Goal: Information Seeking & Learning: Learn about a topic

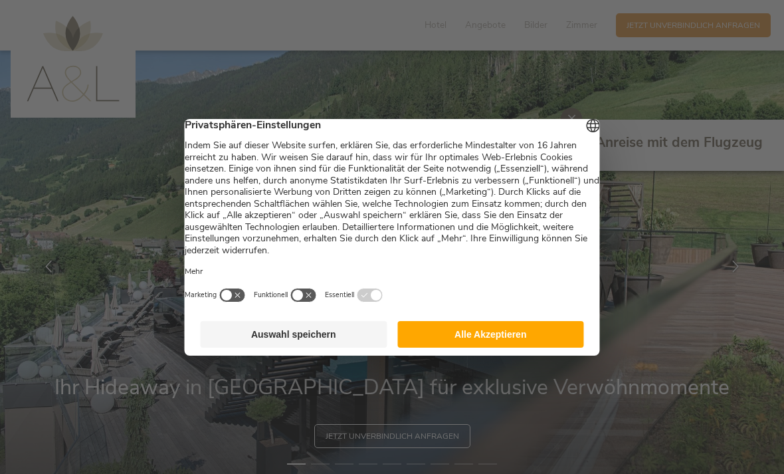
click at [369, 341] on button "Auswahl speichern" at bounding box center [294, 334] width 187 height 27
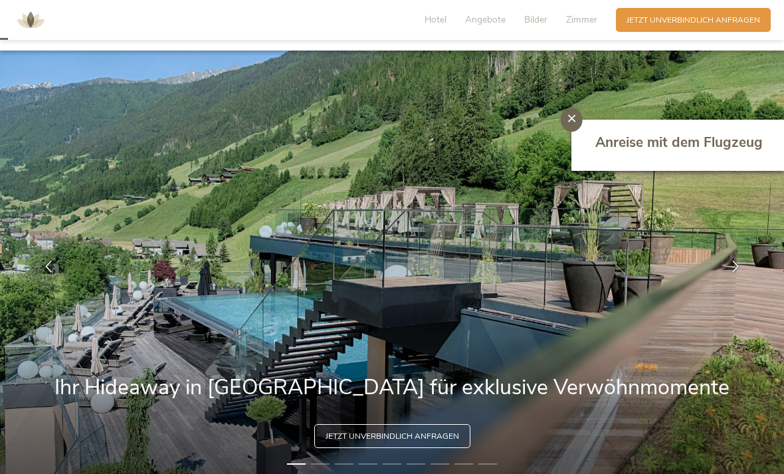
scroll to position [41, 0]
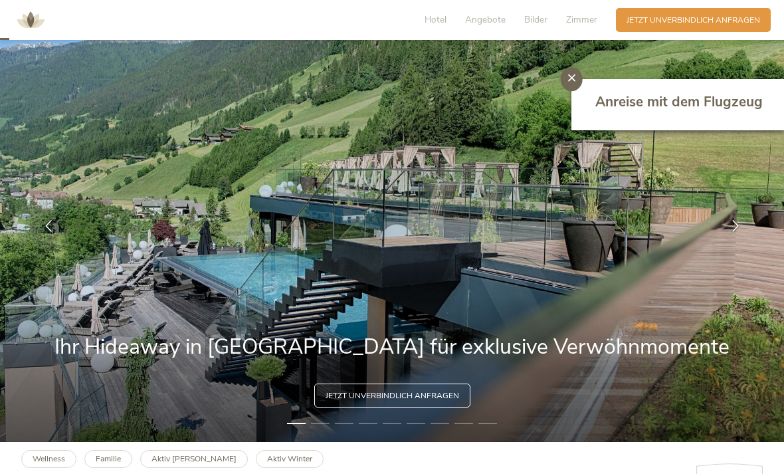
click at [329, 442] on img at bounding box center [392, 226] width 784 height 432
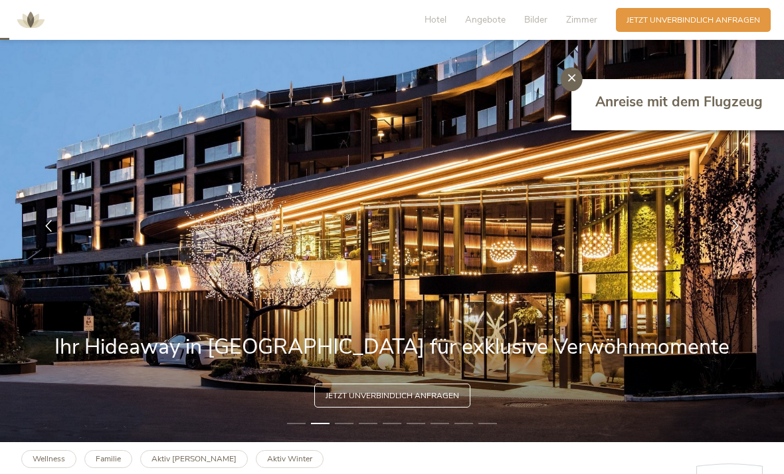
click at [357, 442] on img at bounding box center [392, 226] width 784 height 432
click at [351, 442] on img at bounding box center [392, 226] width 784 height 432
click at [355, 442] on img at bounding box center [392, 226] width 784 height 432
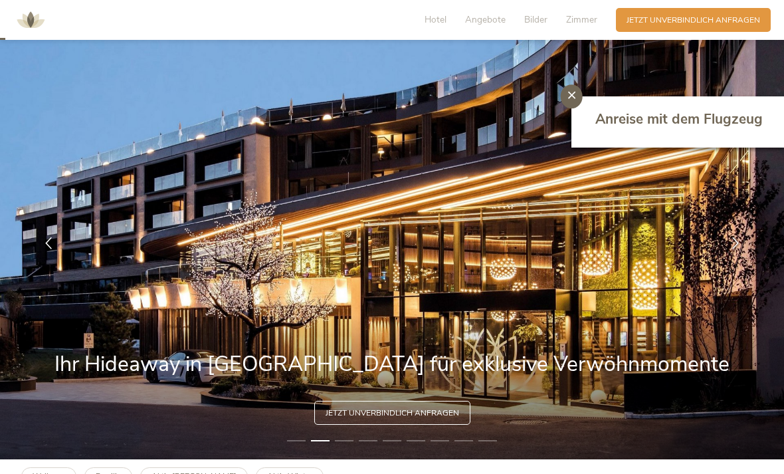
click at [354, 459] on img at bounding box center [392, 243] width 784 height 432
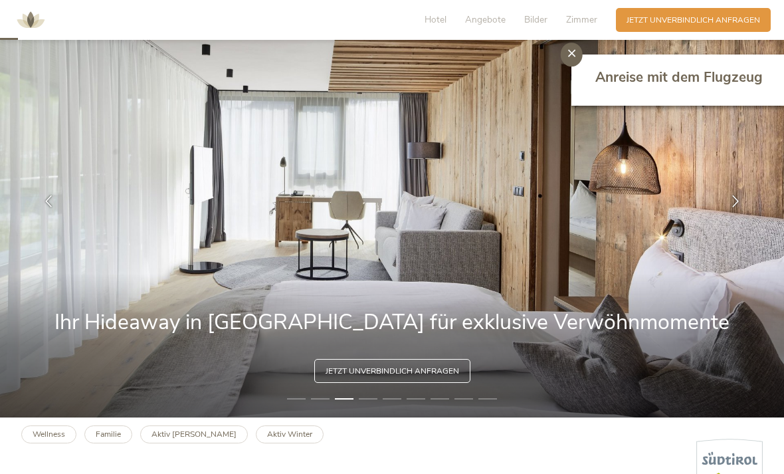
scroll to position [76, 0]
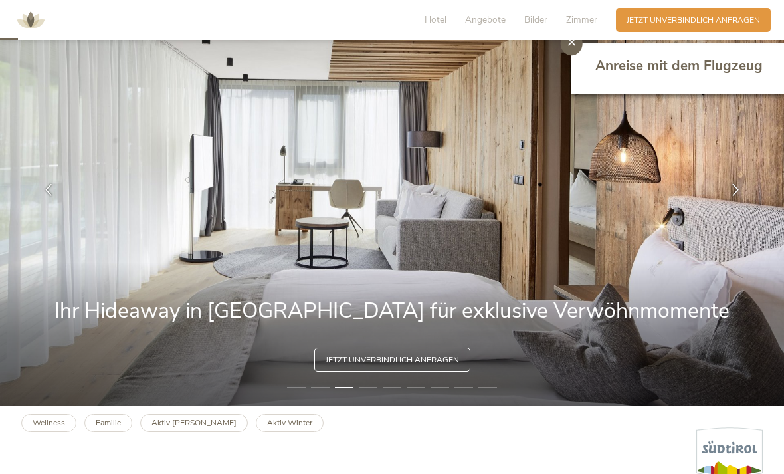
click at [382, 406] on img at bounding box center [392, 190] width 784 height 432
click at [377, 406] on img at bounding box center [392, 190] width 784 height 432
click at [372, 406] on img at bounding box center [392, 190] width 784 height 432
click at [391, 393] on li "5" at bounding box center [392, 387] width 19 height 11
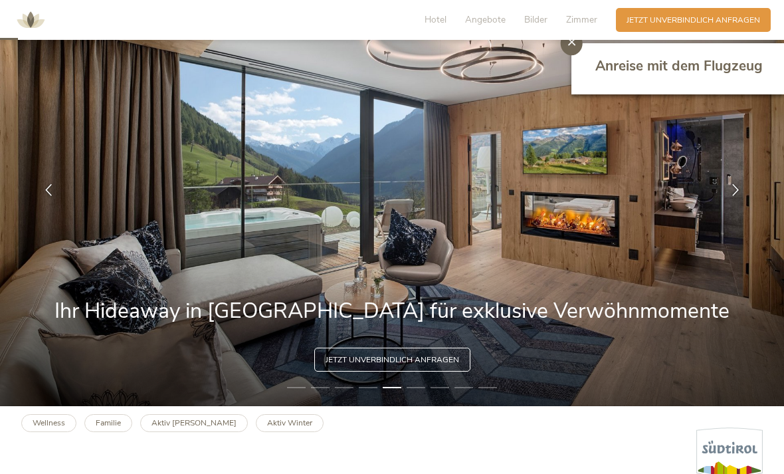
click at [375, 406] on img at bounding box center [392, 190] width 784 height 432
click at [372, 393] on li "4" at bounding box center [368, 387] width 19 height 11
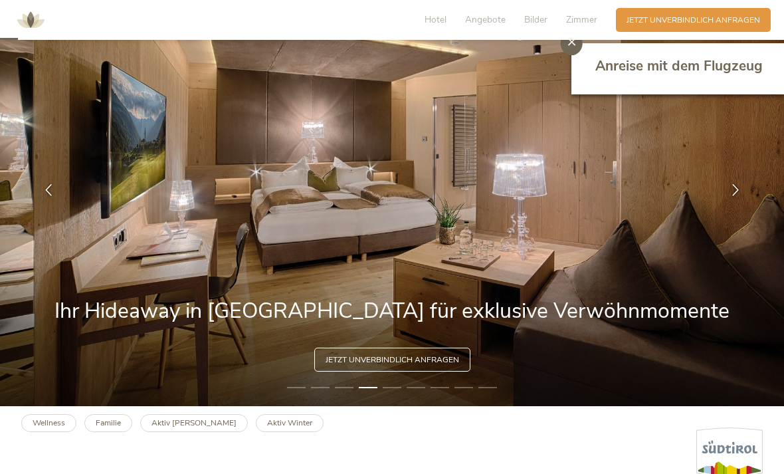
click at [420, 406] on img at bounding box center [392, 190] width 784 height 432
click at [422, 406] on img at bounding box center [392, 190] width 784 height 432
click at [420, 393] on li "6" at bounding box center [416, 387] width 19 height 11
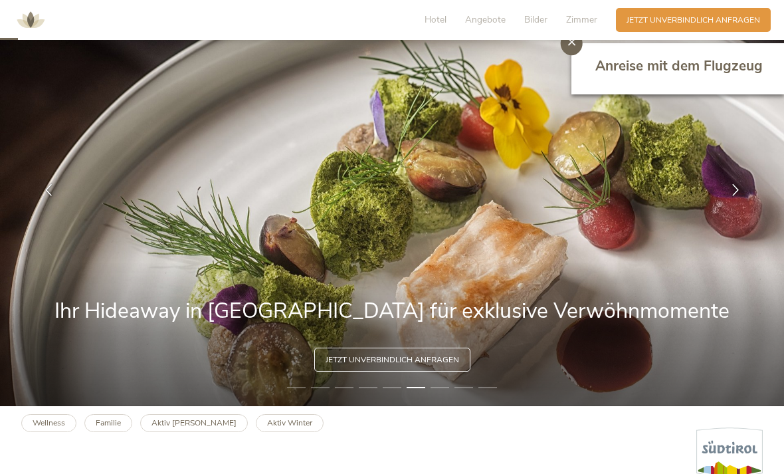
click at [447, 406] on img at bounding box center [392, 190] width 784 height 432
click at [444, 406] on img at bounding box center [392, 190] width 784 height 432
click at [442, 406] on img at bounding box center [392, 190] width 784 height 432
click at [445, 393] on li "7" at bounding box center [439, 387] width 19 height 11
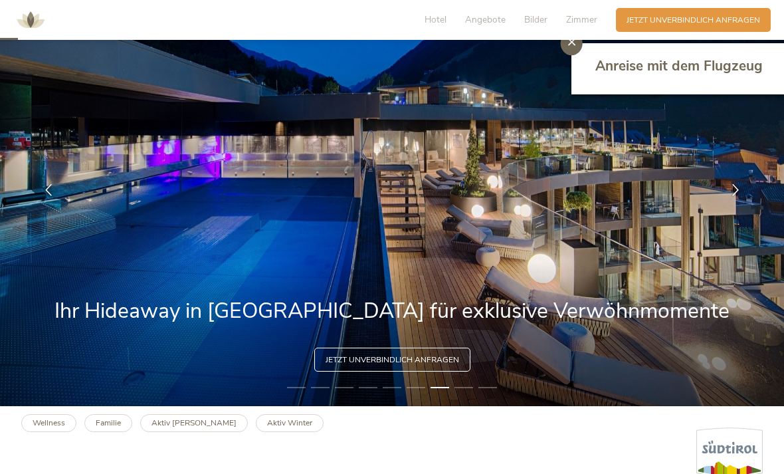
click at [465, 393] on li "8" at bounding box center [463, 387] width 19 height 11
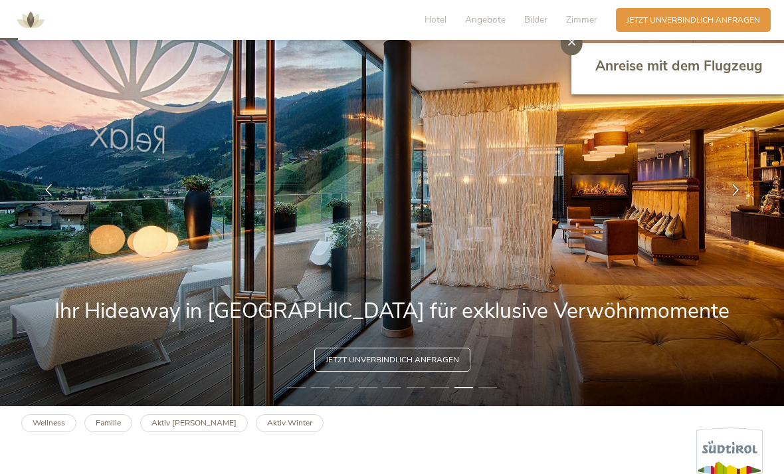
click at [489, 393] on li "9" at bounding box center [487, 387] width 19 height 11
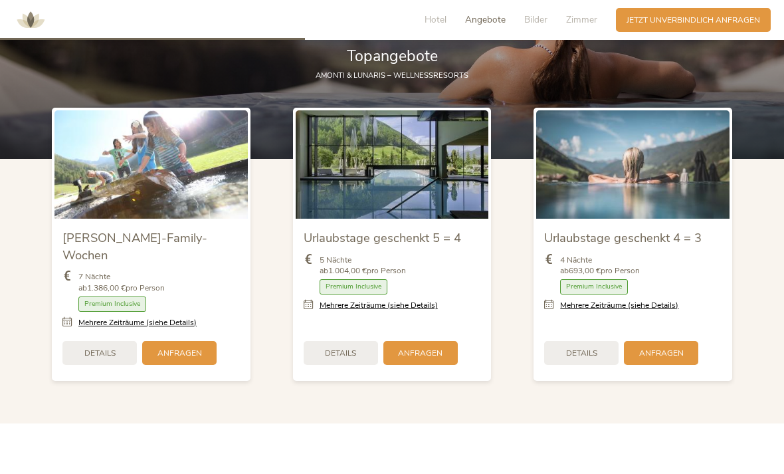
scroll to position [1285, 0]
